Goal: Information Seeking & Learning: Learn about a topic

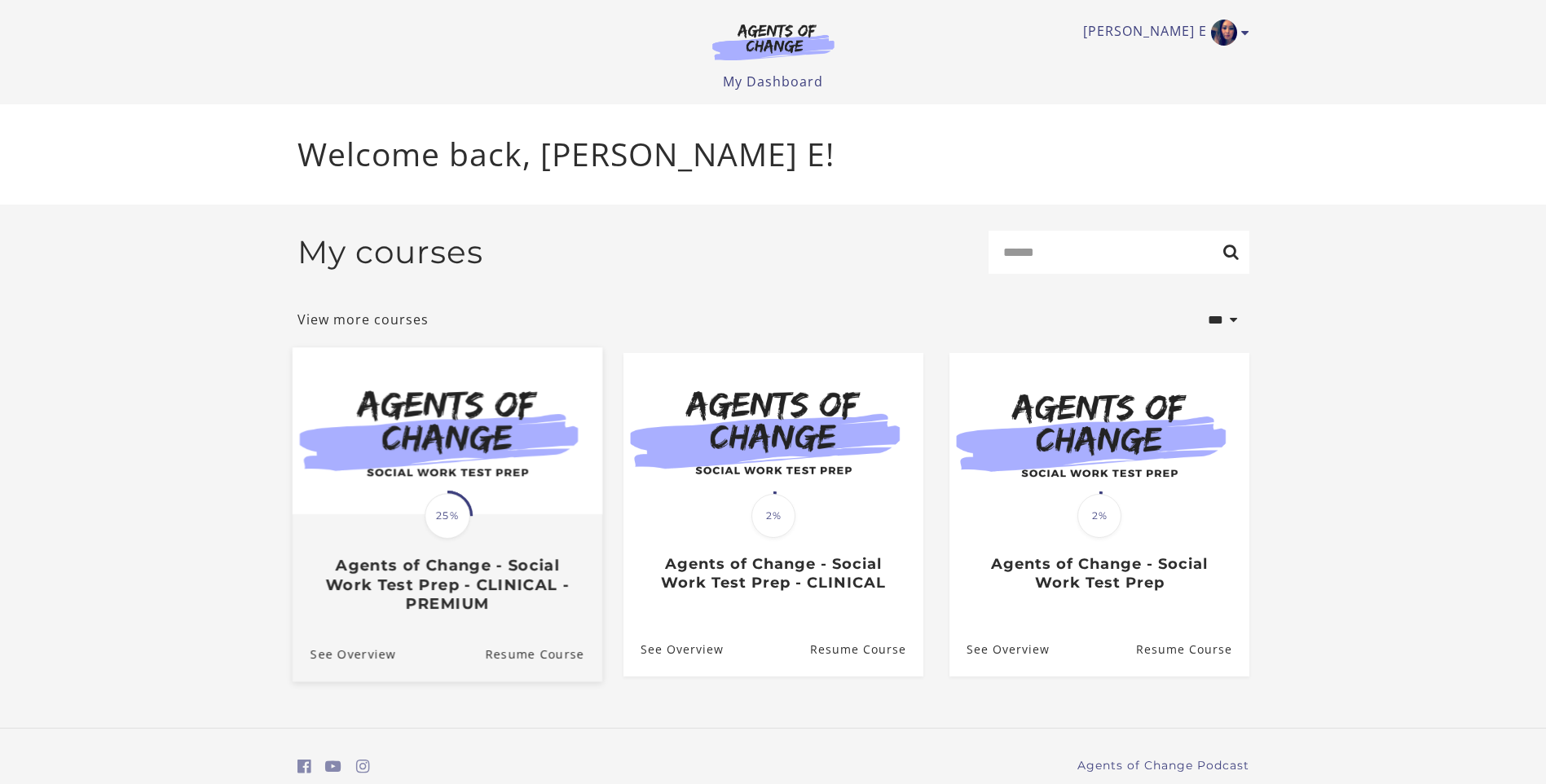
click at [445, 513] on span "25%" at bounding box center [447, 515] width 46 height 46
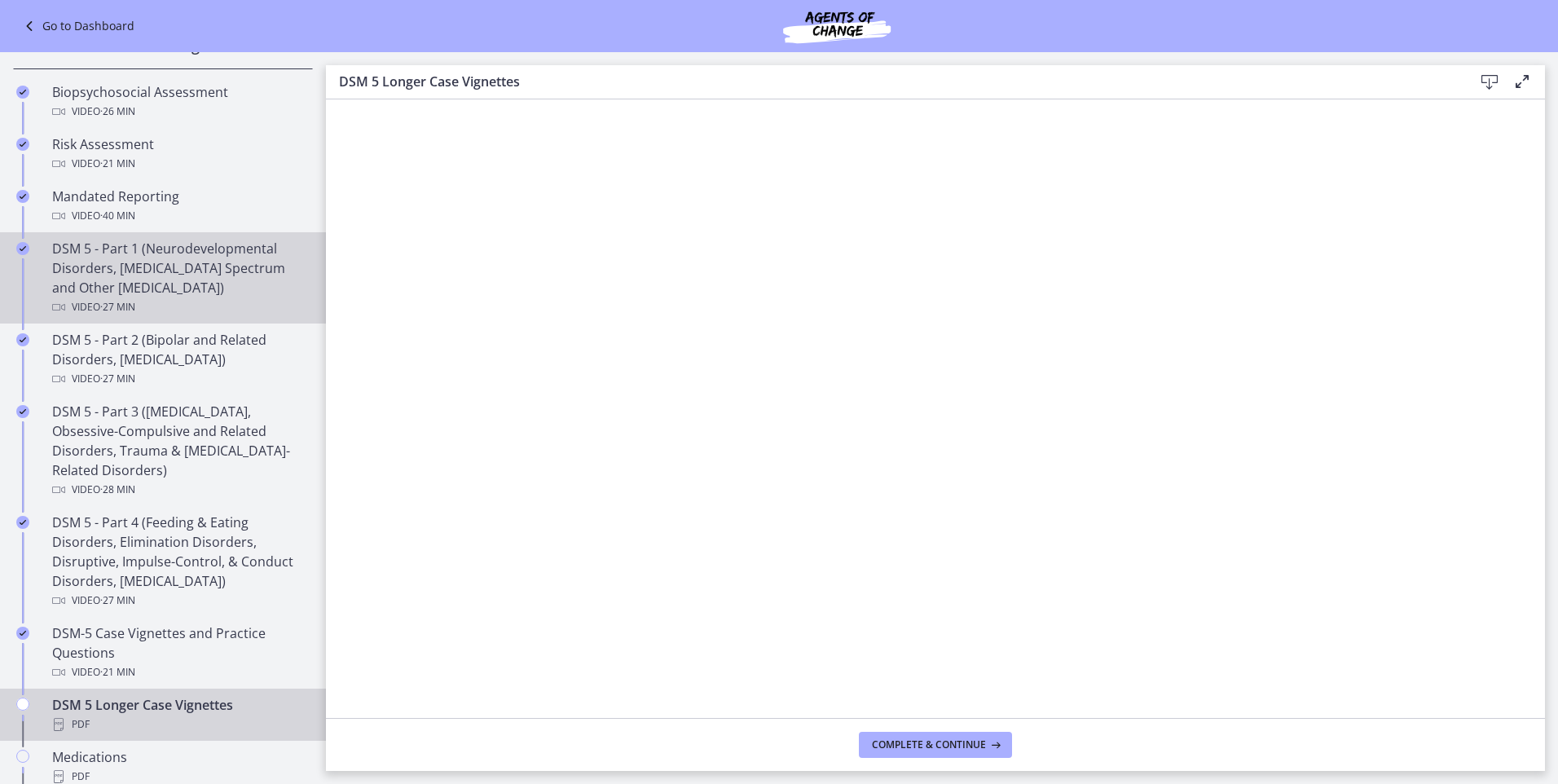
scroll to position [326, 0]
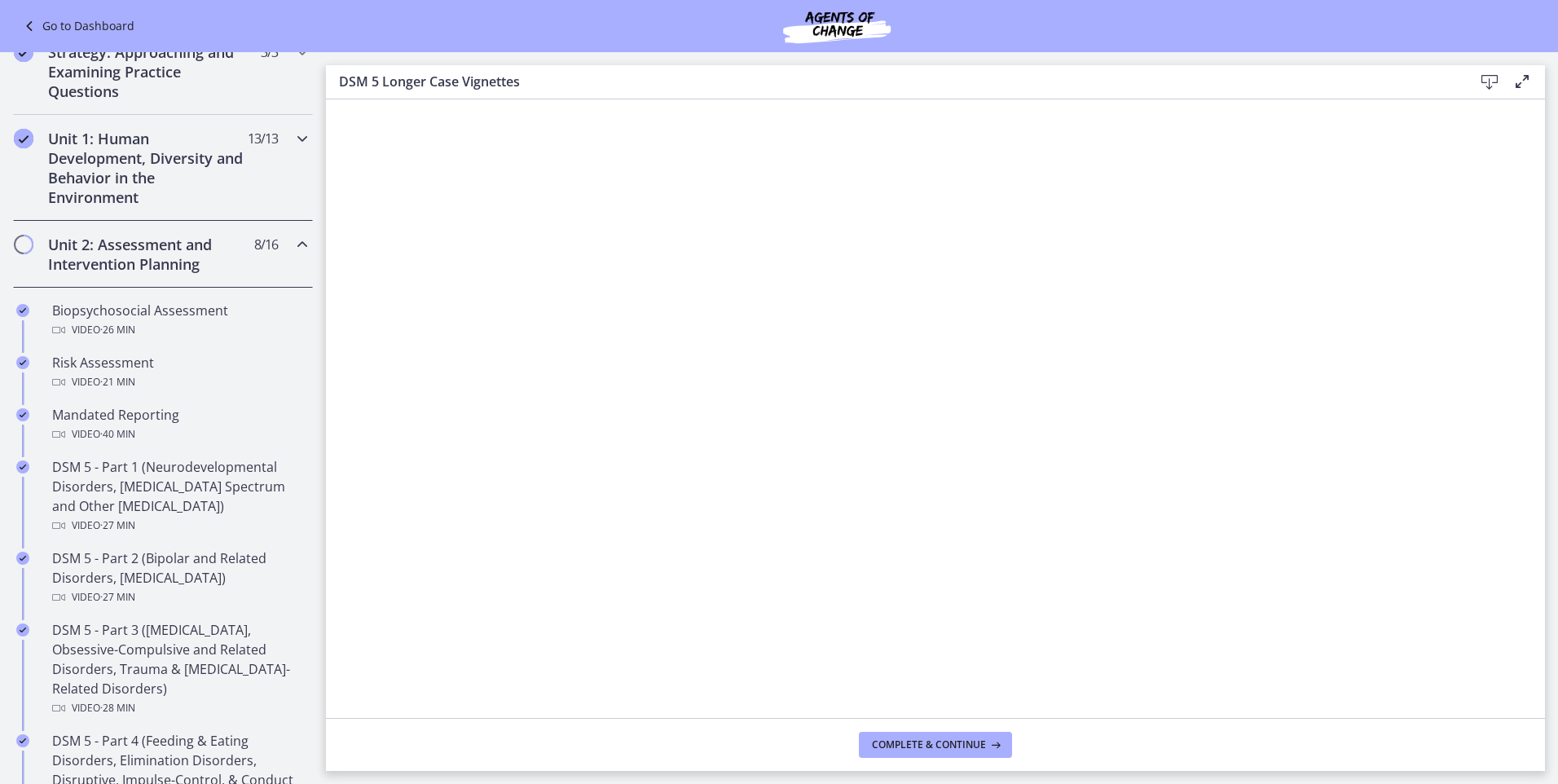
click at [107, 185] on h2 "Unit 1: Human Development, Diversity and Behavior in the Environment" at bounding box center [148, 167] width 199 height 78
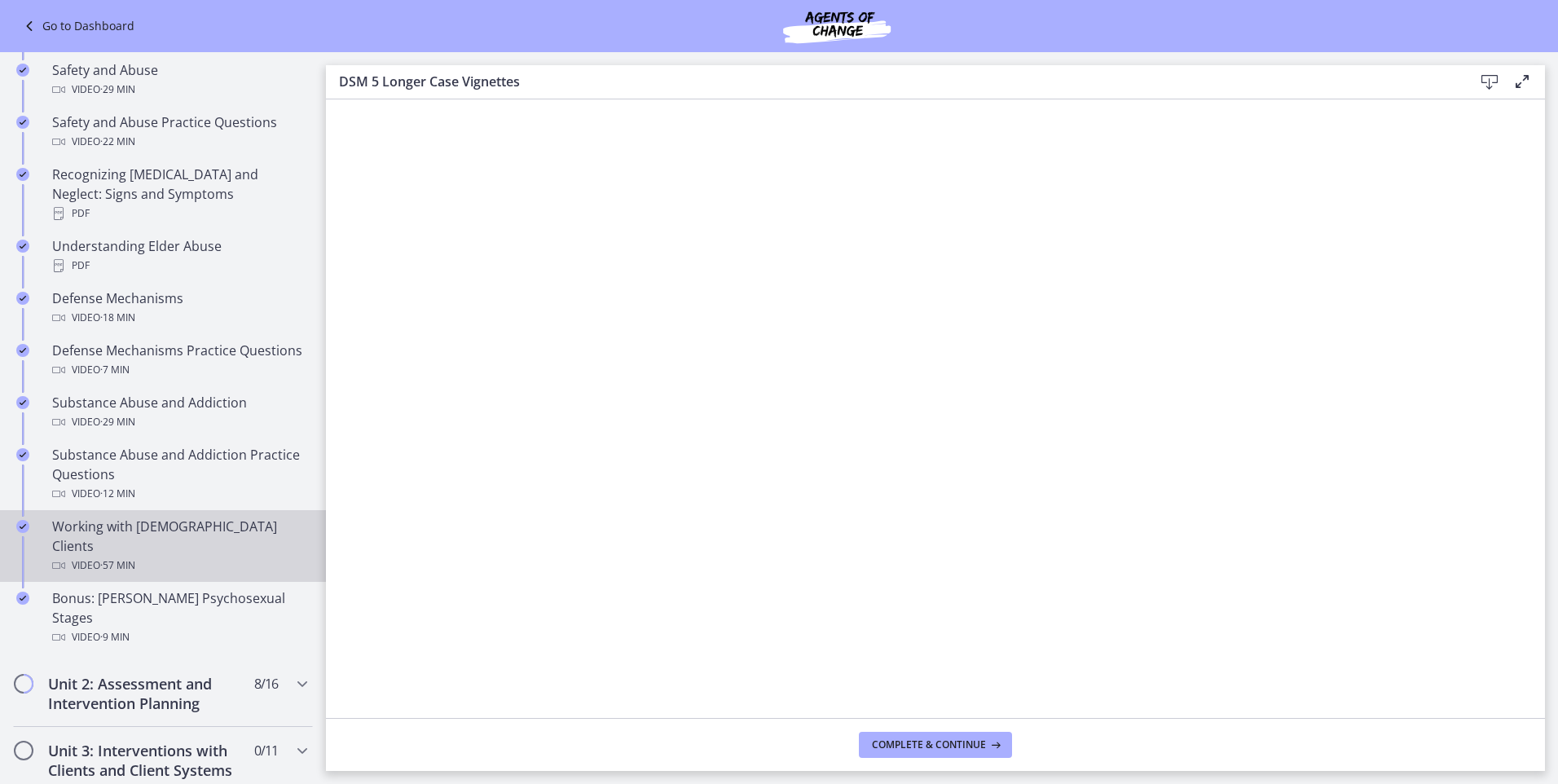
scroll to position [733, 0]
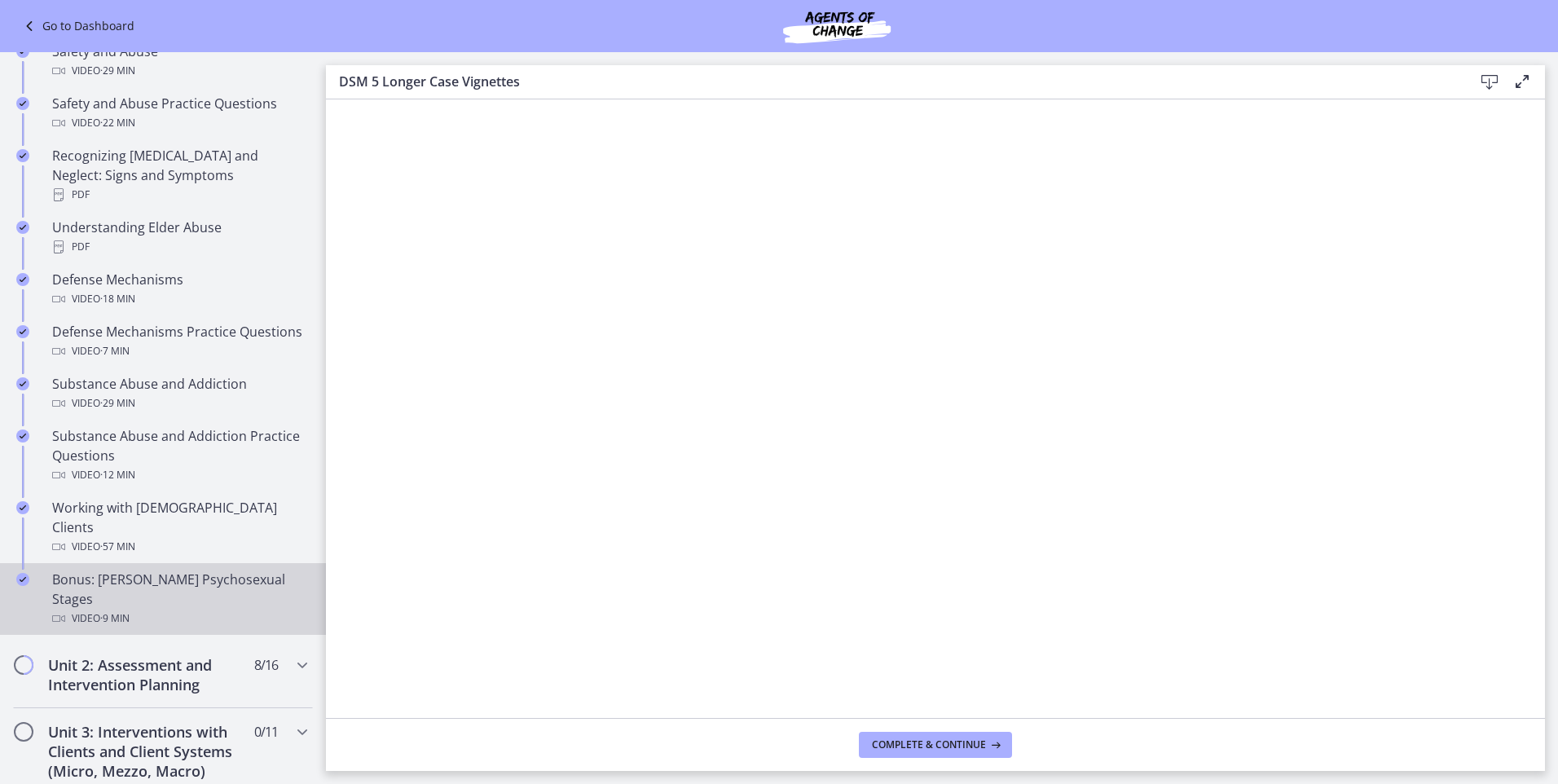
click at [120, 569] on div "Bonus: [PERSON_NAME] Psychosexual Stages Video · 9 min" at bounding box center [180, 599] width 254 height 58
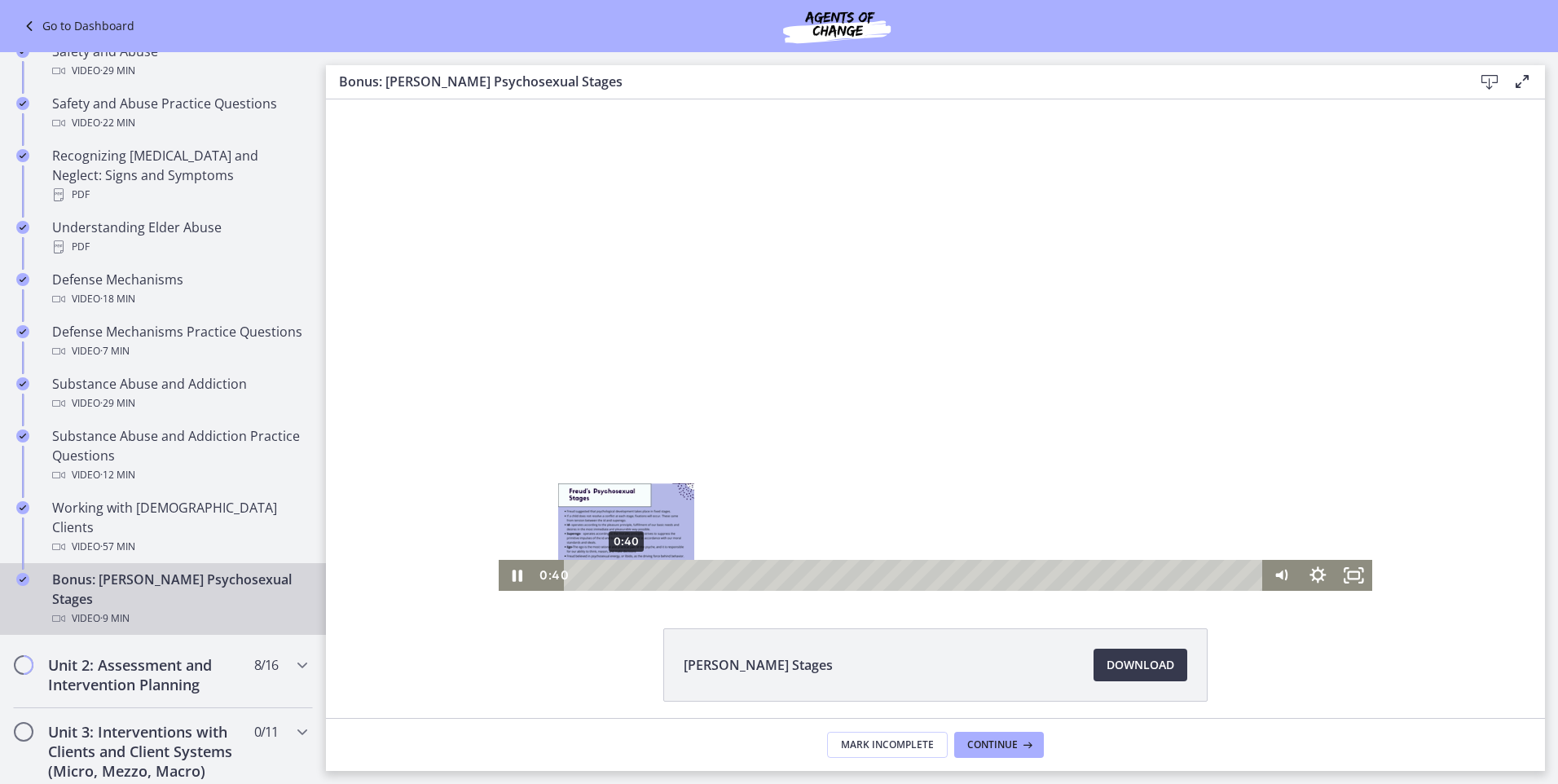
drag, startPoint x: 642, startPoint y: 575, endPoint x: 620, endPoint y: 572, distance: 22.2
click at [621, 572] on div "Playbar" at bounding box center [626, 575] width 10 height 10
drag, startPoint x: 644, startPoint y: 574, endPoint x: 606, endPoint y: 573, distance: 38.0
click at [607, 573] on div "Playbar" at bounding box center [612, 575] width 10 height 10
drag, startPoint x: 606, startPoint y: 580, endPoint x: 598, endPoint y: 579, distance: 8.1
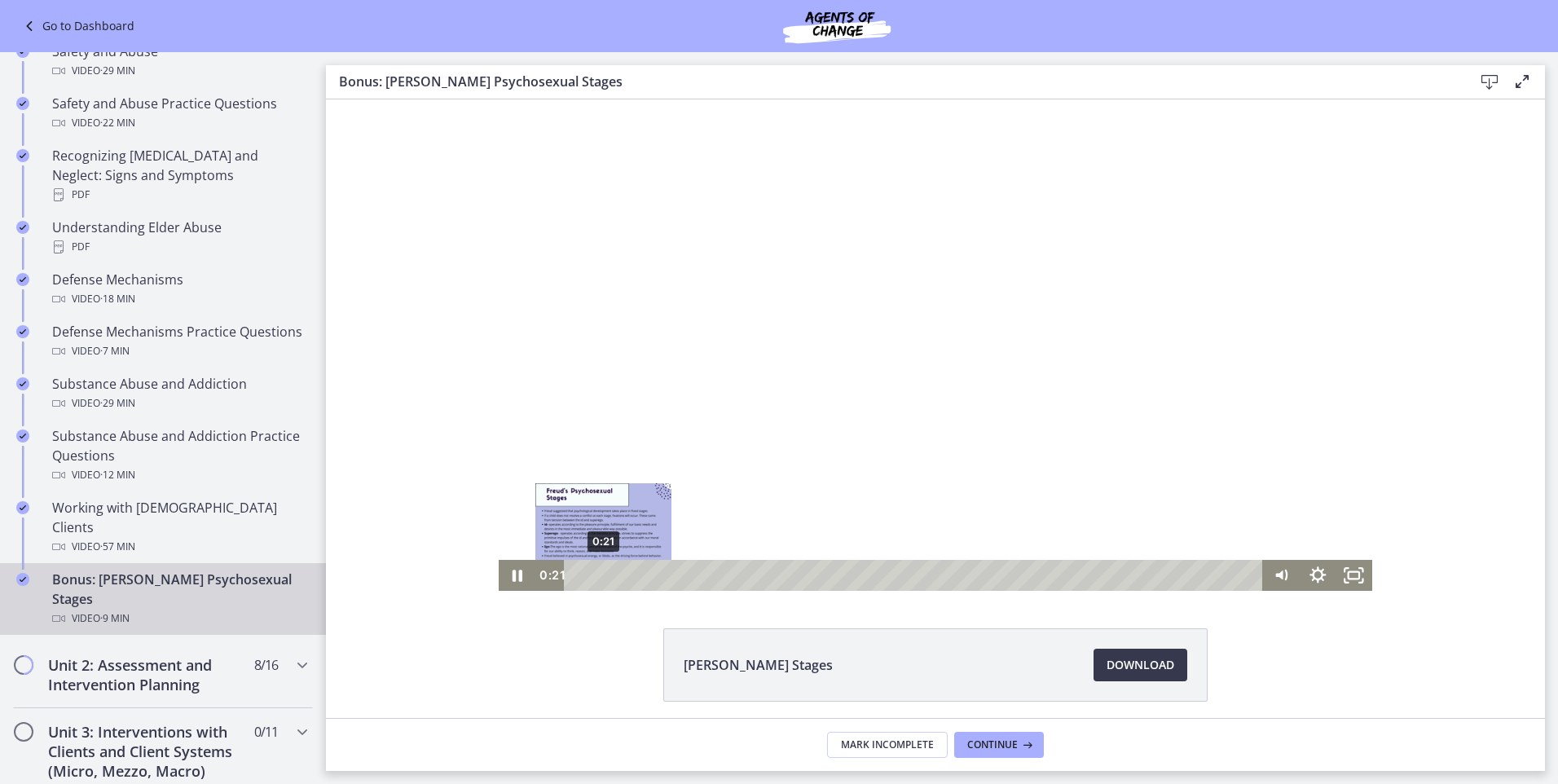
click at [599, 579] on div "Playbar" at bounding box center [604, 575] width 10 height 10
click at [592, 577] on div "Playbar" at bounding box center [597, 575] width 10 height 10
click at [504, 572] on icon "Pause" at bounding box center [517, 575] width 44 height 38
click at [514, 575] on icon "Play Video" at bounding box center [519, 575] width 11 height 15
click at [631, 578] on div "Playbar" at bounding box center [636, 575] width 10 height 10
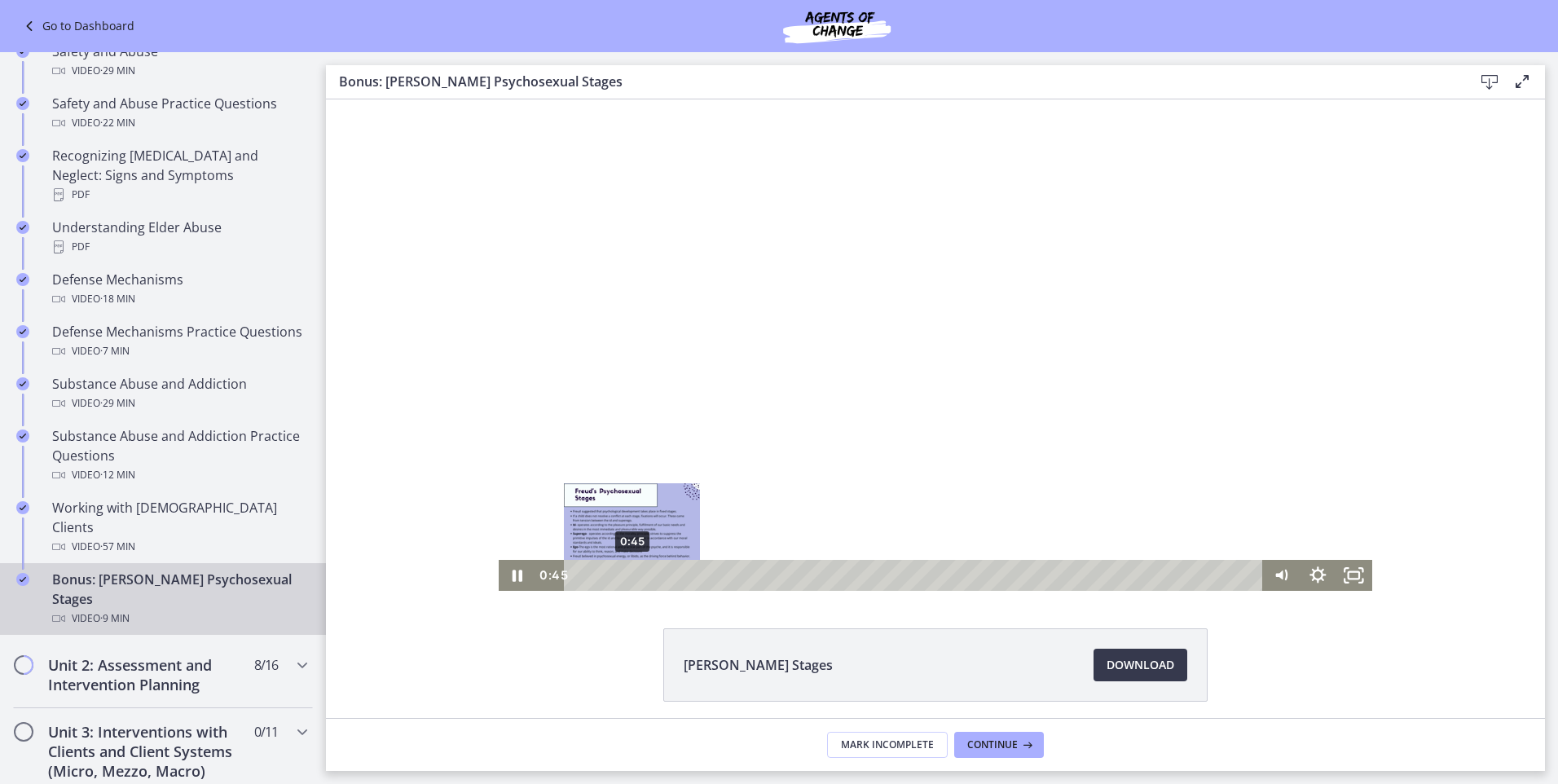
drag, startPoint x: 636, startPoint y: 575, endPoint x: 625, endPoint y: 576, distance: 11.0
click at [627, 576] on div "Playbar" at bounding box center [632, 575] width 10 height 10
click at [512, 572] on icon "Pause" at bounding box center [518, 575] width 12 height 14
click at [517, 572] on icon "Play Video" at bounding box center [519, 575] width 37 height 31
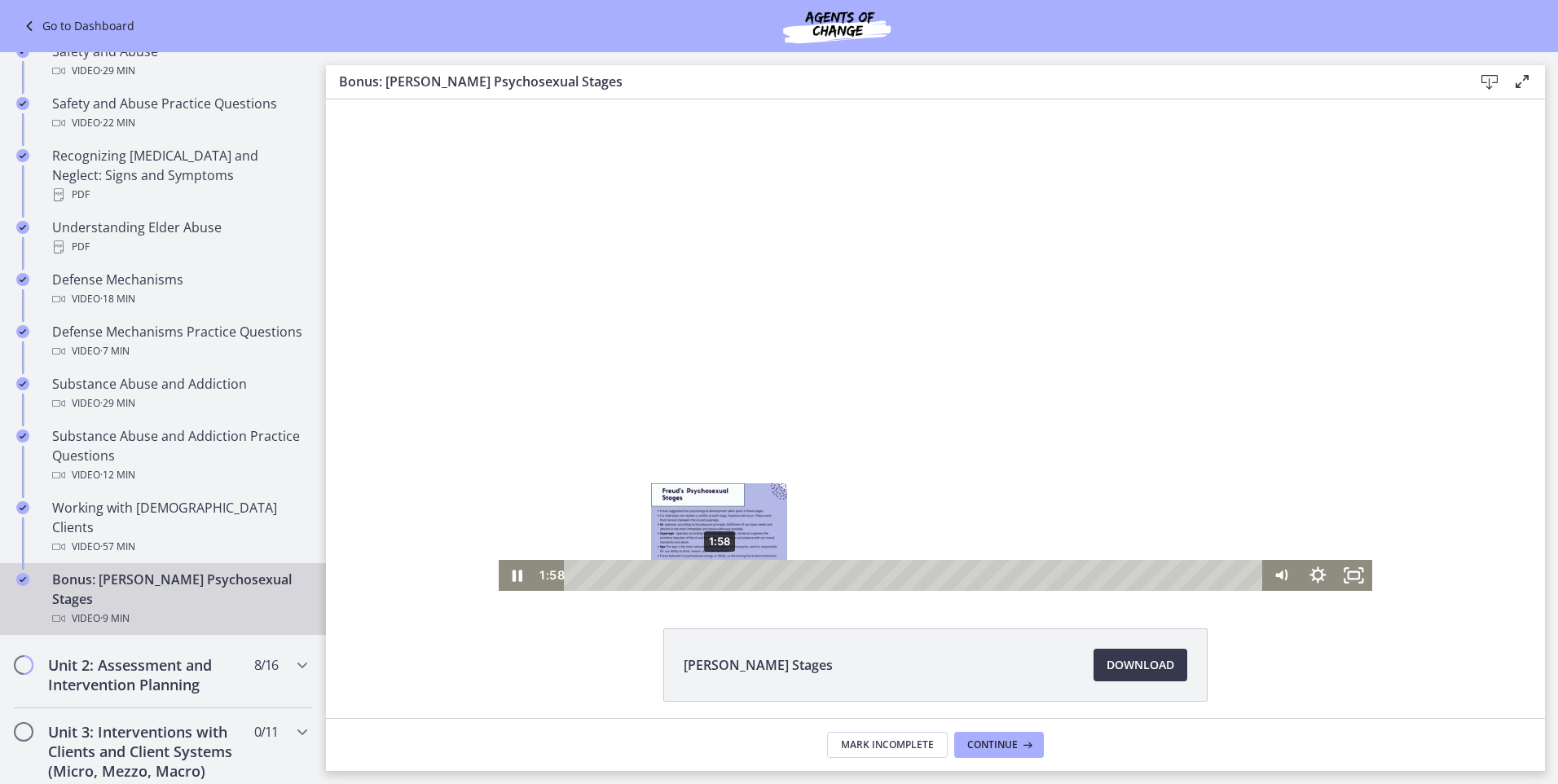
click at [713, 571] on div "1:58" at bounding box center [916, 575] width 677 height 31
drag, startPoint x: 717, startPoint y: 573, endPoint x: 681, endPoint y: 573, distance: 36.0
click at [682, 573] on div "Playbar" at bounding box center [687, 575] width 10 height 10
click at [505, 576] on icon "Pause" at bounding box center [517, 575] width 44 height 38
click at [505, 576] on icon "Play Video" at bounding box center [519, 575] width 37 height 31
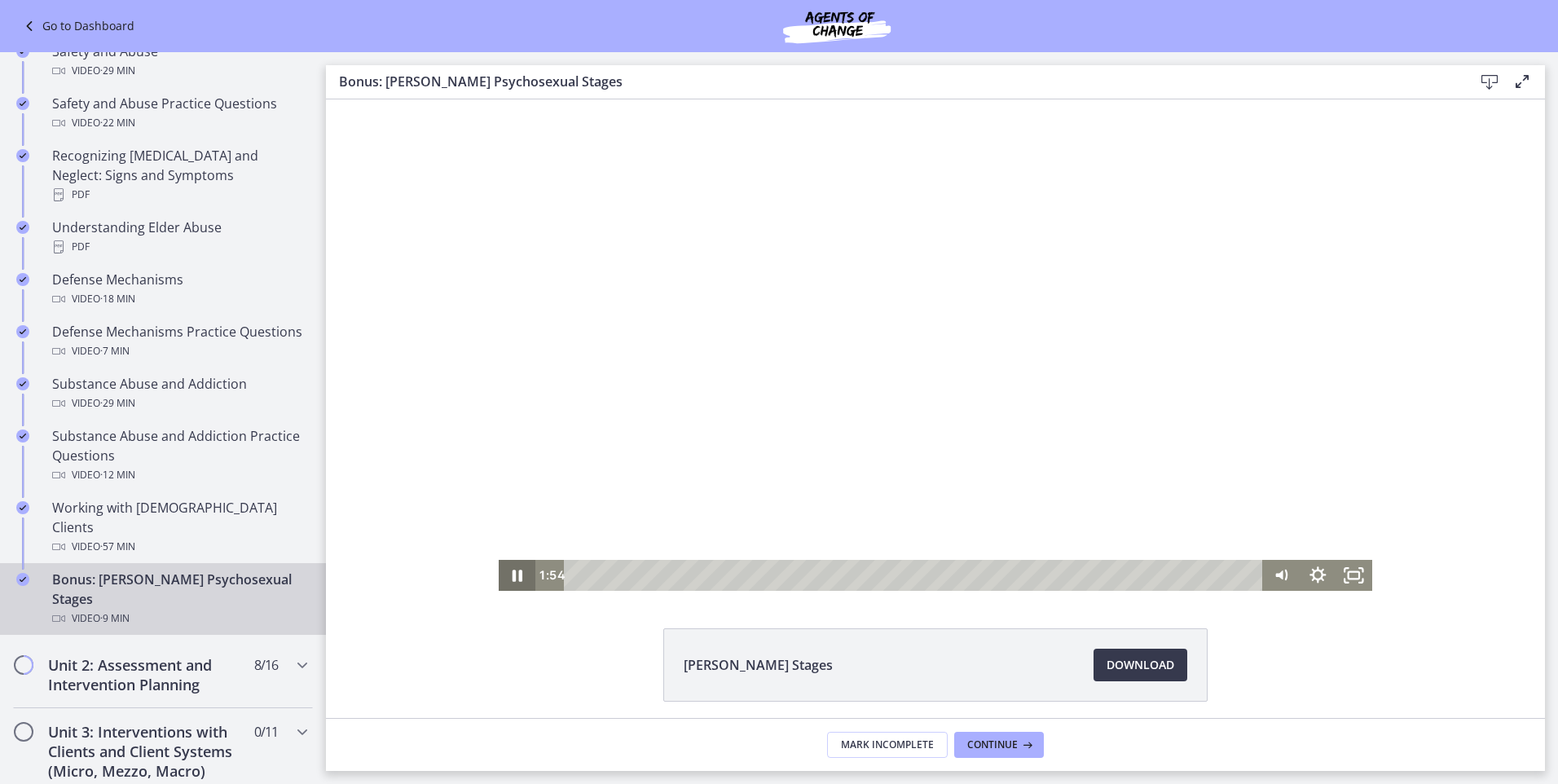
click at [504, 575] on icon "Pause" at bounding box center [517, 575] width 37 height 31
click at [514, 578] on icon "Play Video" at bounding box center [519, 575] width 11 height 15
click at [512, 578] on icon "Pause" at bounding box center [517, 575] width 37 height 31
